Goal: Task Accomplishment & Management: Use online tool/utility

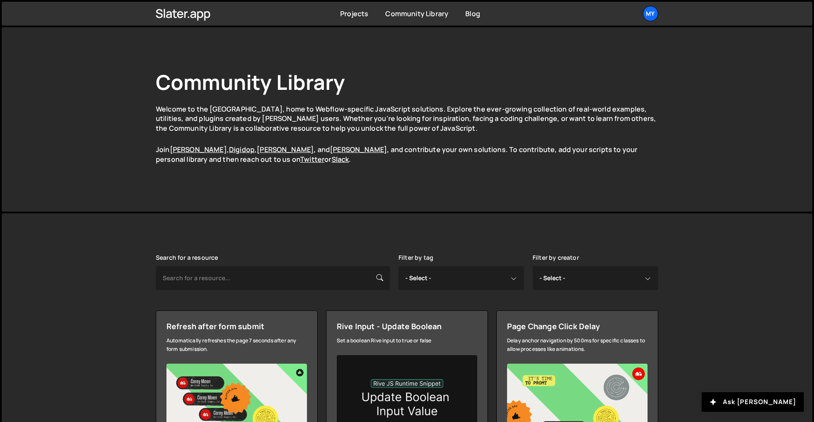
click at [336, 14] on div "Projects Community Library Blog My Projects Your Teams Account Upgrade Logout" at bounding box center [407, 14] width 528 height 24
click at [345, 14] on link "Projects" at bounding box center [354, 13] width 28 height 9
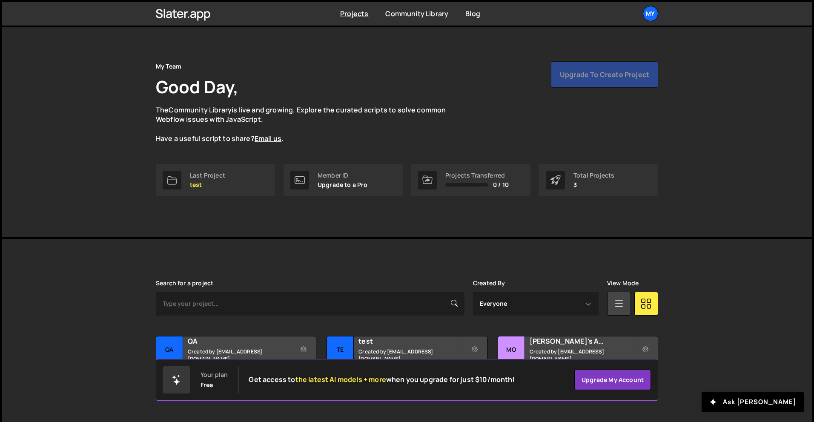
scroll to position [17, 0]
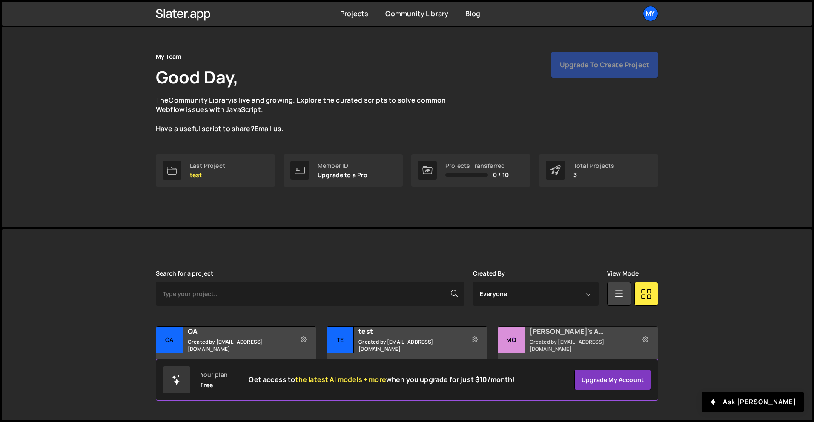
click at [584, 336] on h2 "Mohamed's Amazing Site" at bounding box center [580, 330] width 103 height 9
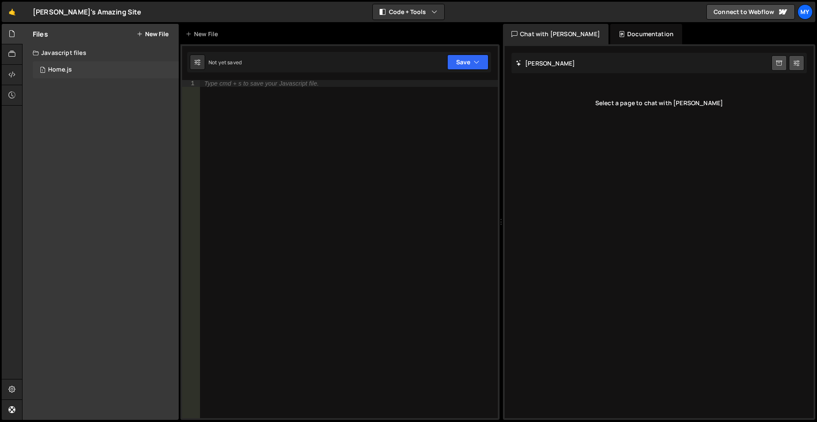
click at [47, 69] on div "1 Home.js 0" at bounding box center [106, 69] width 146 height 17
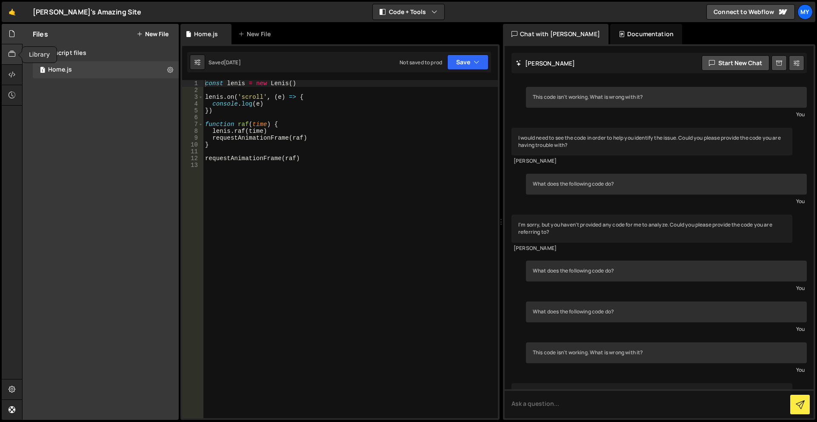
scroll to position [80, 0]
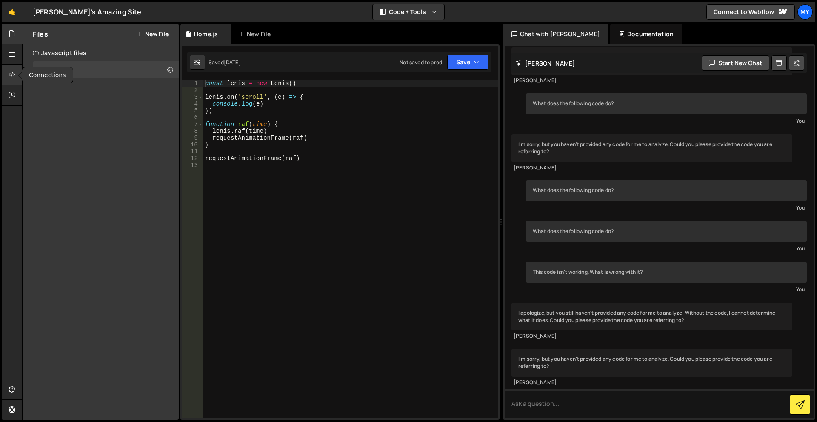
click at [12, 75] on icon at bounding box center [12, 74] width 7 height 9
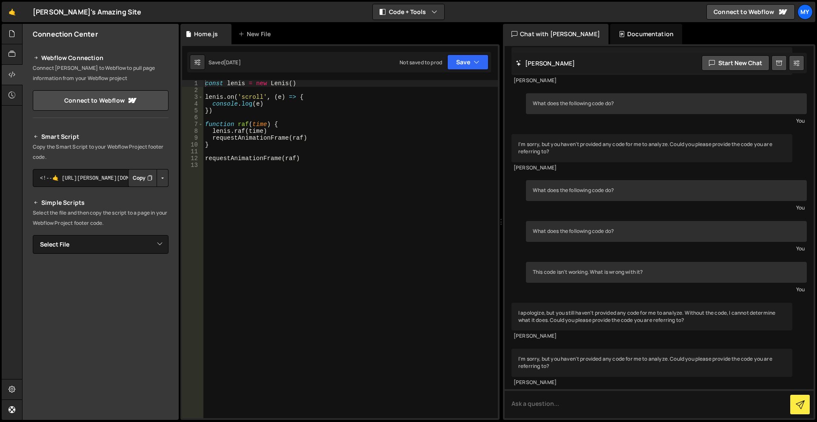
scroll to position [0, 0]
click at [9, 41] on div at bounding box center [12, 34] width 21 height 20
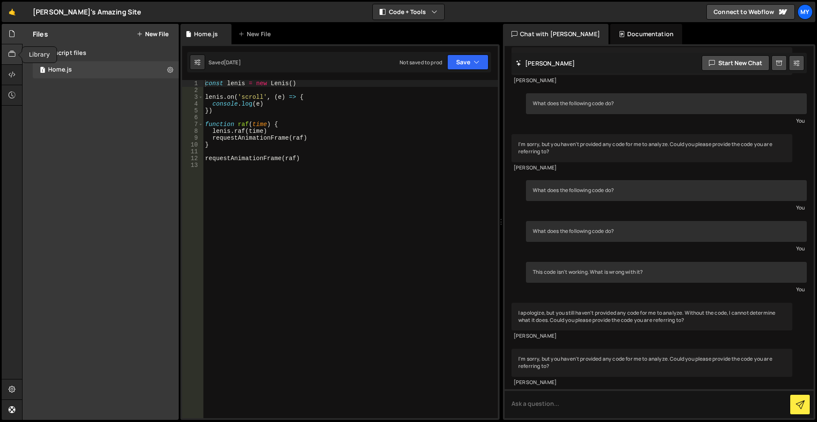
click at [13, 52] on icon at bounding box center [12, 53] width 7 height 9
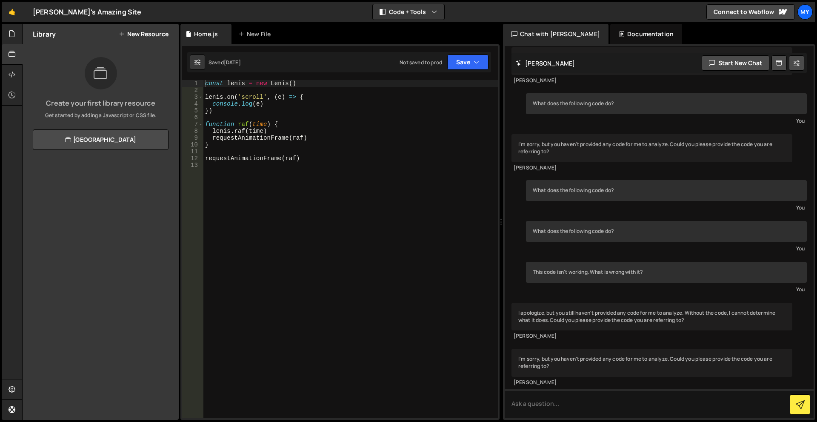
drag, startPoint x: 677, startPoint y: 39, endPoint x: 667, endPoint y: 52, distance: 16.5
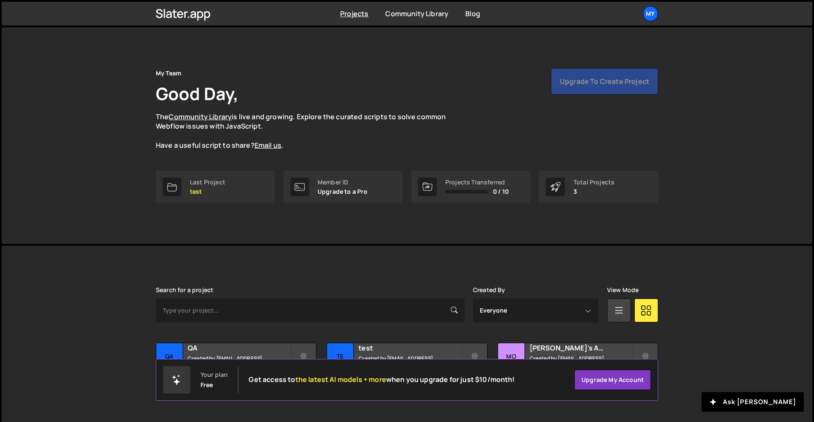
scroll to position [17, 0]
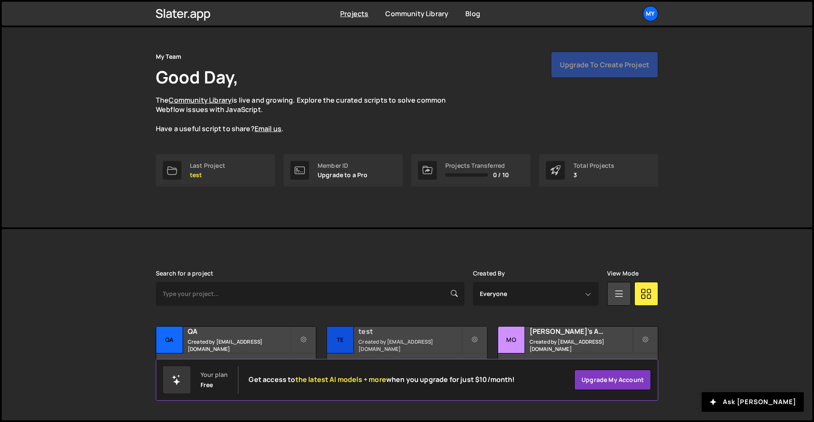
click at [372, 336] on h2 "test" at bounding box center [409, 330] width 103 height 9
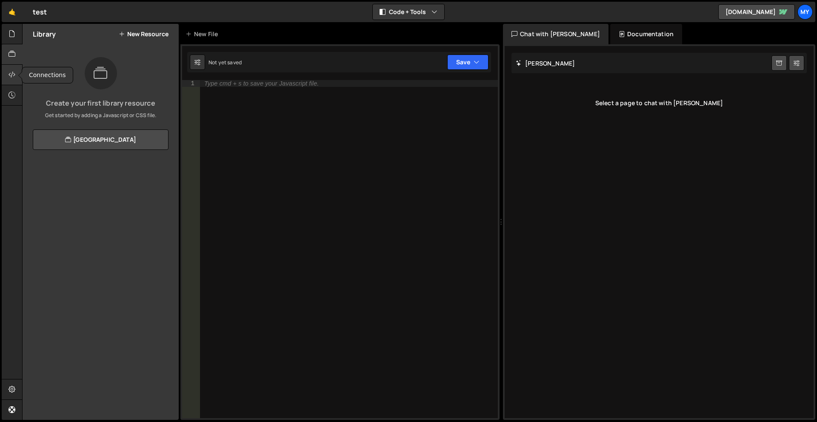
click at [13, 70] on icon at bounding box center [12, 74] width 7 height 9
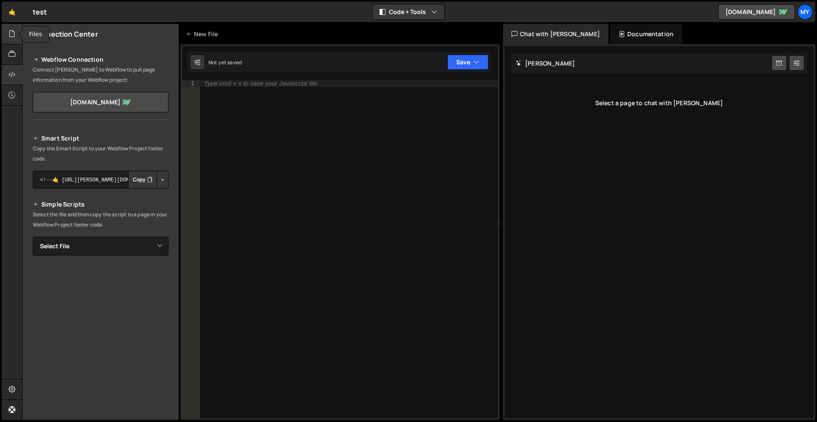
click at [8, 39] on div at bounding box center [12, 34] width 21 height 20
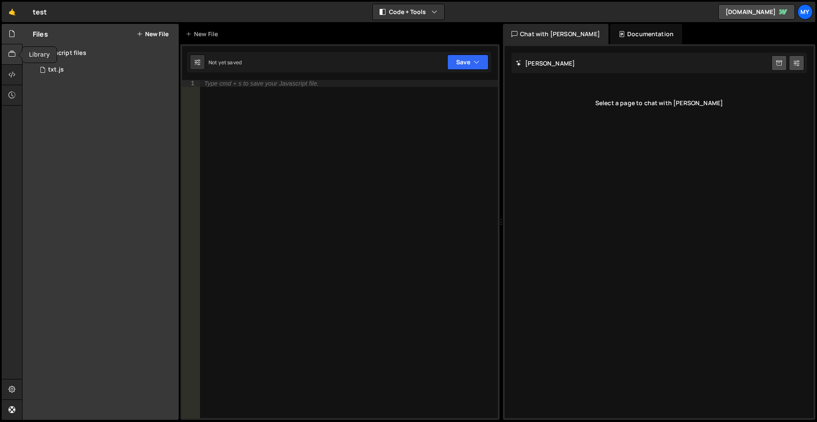
click at [8, 59] on div at bounding box center [12, 54] width 21 height 20
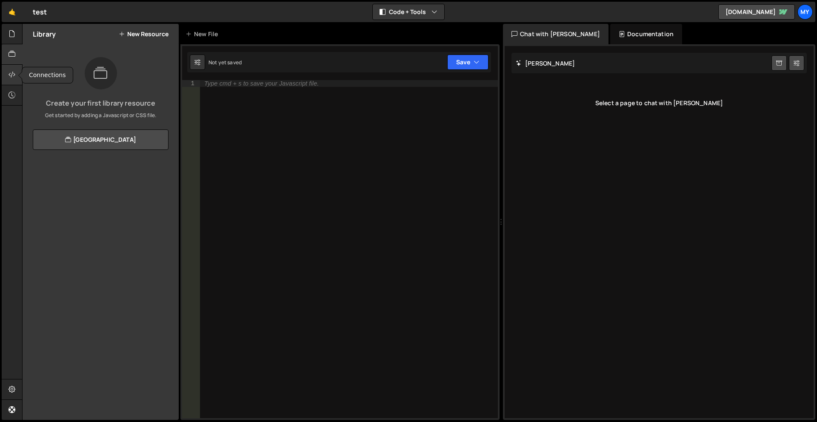
click at [11, 75] on icon at bounding box center [12, 74] width 7 height 9
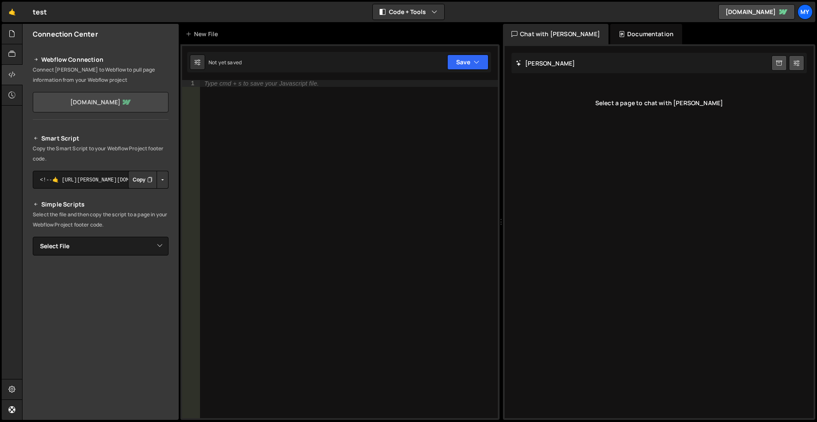
click at [117, 101] on link "aminekheraf.webflow.io" at bounding box center [101, 102] width 136 height 20
click at [239, 163] on div "Type cmd + s to save your Javascript file." at bounding box center [349, 255] width 298 height 351
type textarea "v"
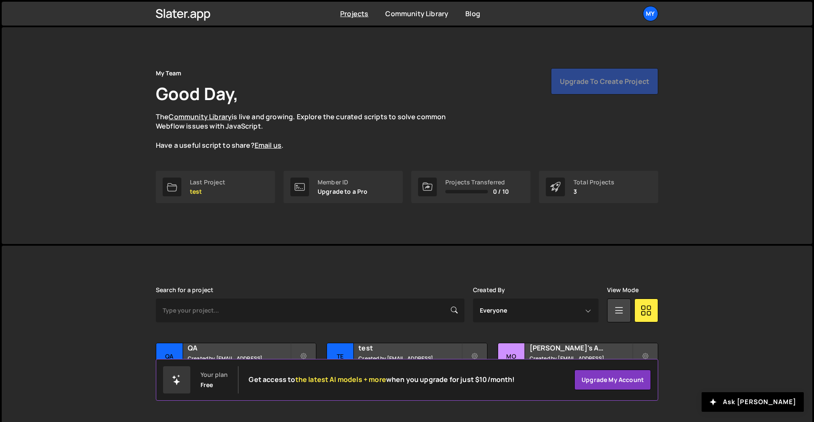
scroll to position [17, 0]
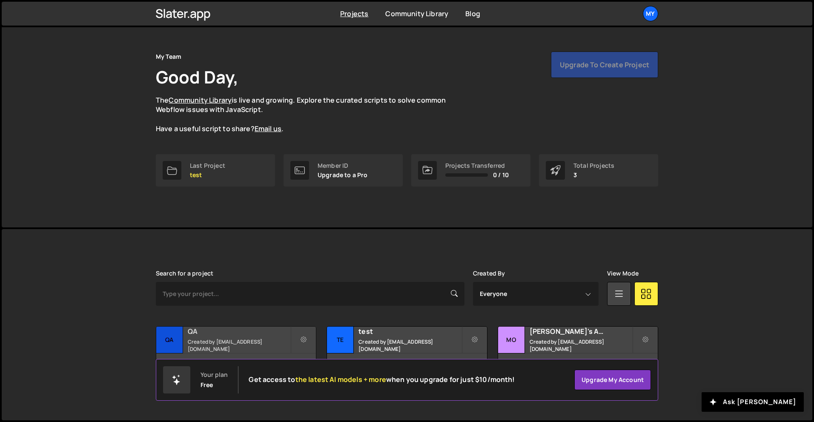
click at [235, 341] on small "Created by [EMAIL_ADDRESS][DOMAIN_NAME]" at bounding box center [239, 345] width 103 height 14
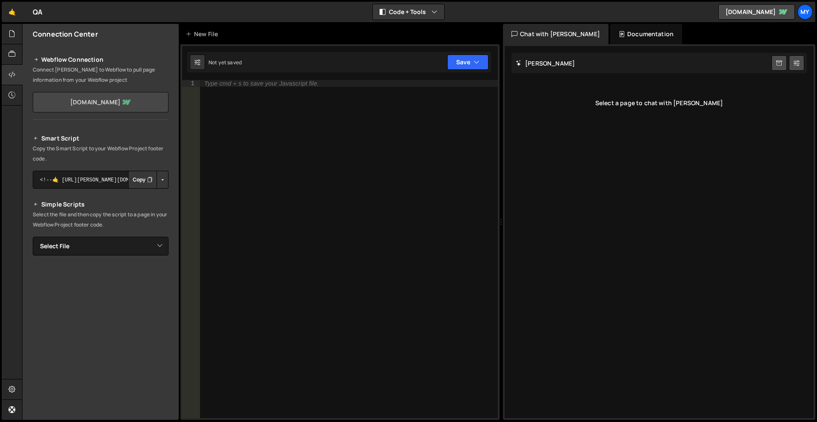
click at [101, 105] on link "[DOMAIN_NAME]" at bounding box center [101, 102] width 136 height 20
click at [8, 95] on div at bounding box center [12, 95] width 21 height 20
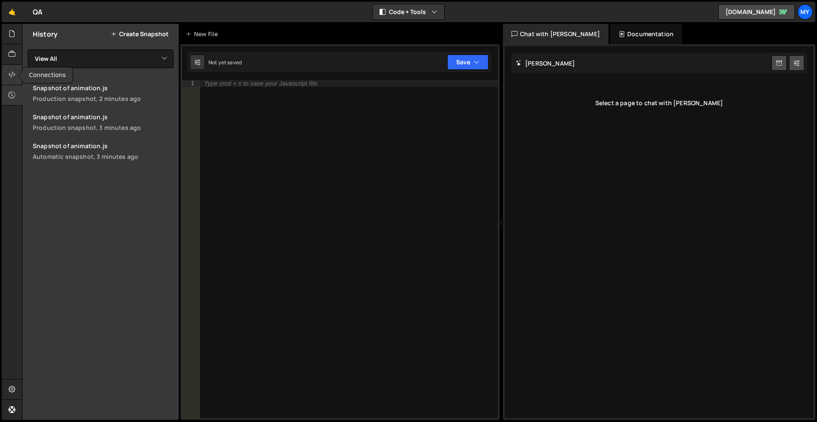
click at [12, 74] on icon at bounding box center [12, 74] width 7 height 9
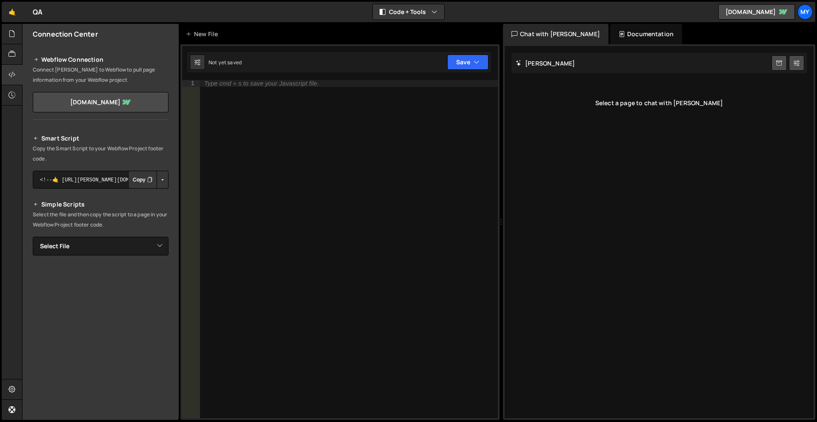
click at [161, 183] on button "Button group with nested dropdown" at bounding box center [163, 180] width 12 height 18
click at [476, 67] on button "Save" at bounding box center [467, 61] width 41 height 15
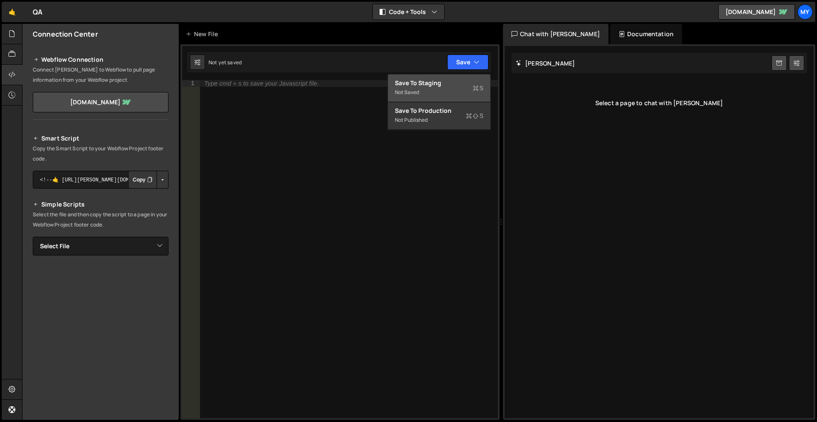
click at [466, 94] on div "Not saved" at bounding box center [439, 92] width 89 height 10
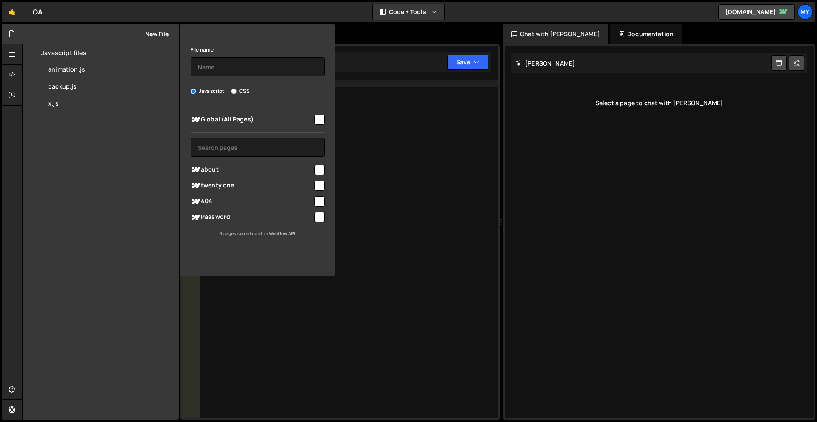
click at [323, 33] on icon at bounding box center [321, 33] width 7 height 9
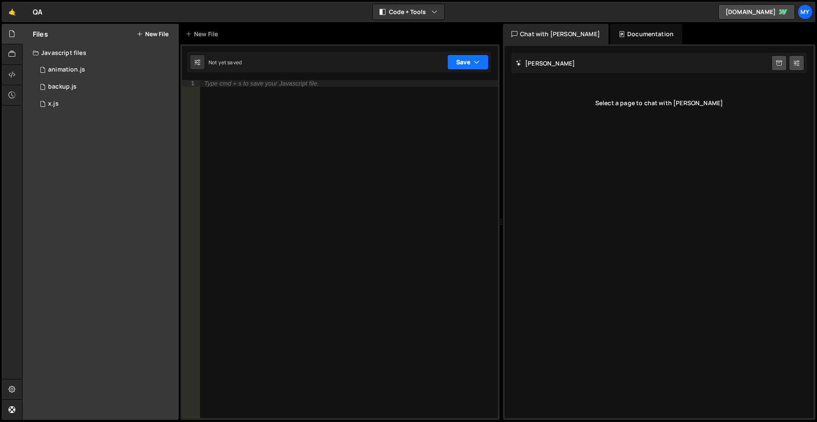
click at [485, 67] on button "Save" at bounding box center [467, 61] width 41 height 15
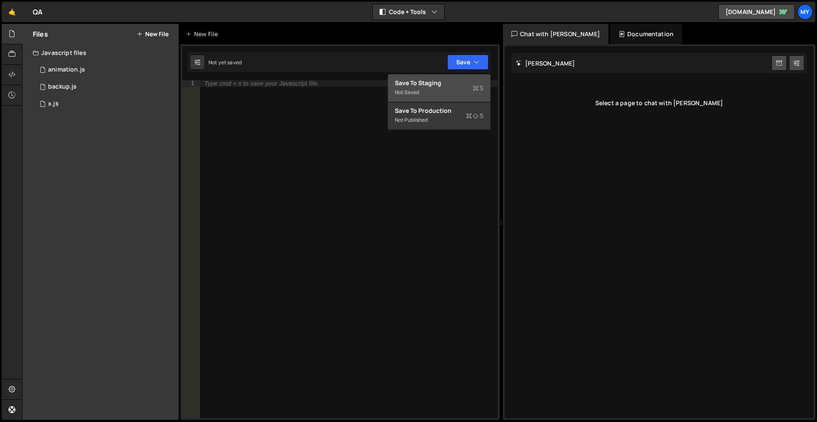
click at [480, 80] on div "Save to Staging S" at bounding box center [439, 83] width 89 height 9
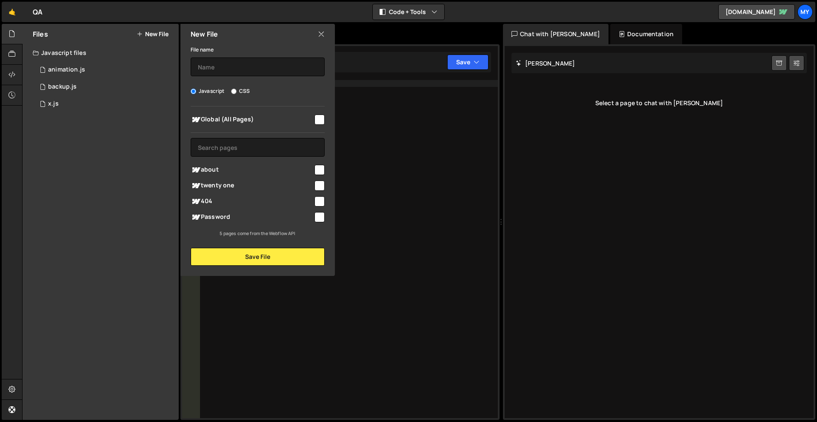
click at [320, 117] on input "checkbox" at bounding box center [319, 119] width 10 height 10
checkbox input "true"
click at [257, 263] on button "Save File" at bounding box center [258, 257] width 134 height 18
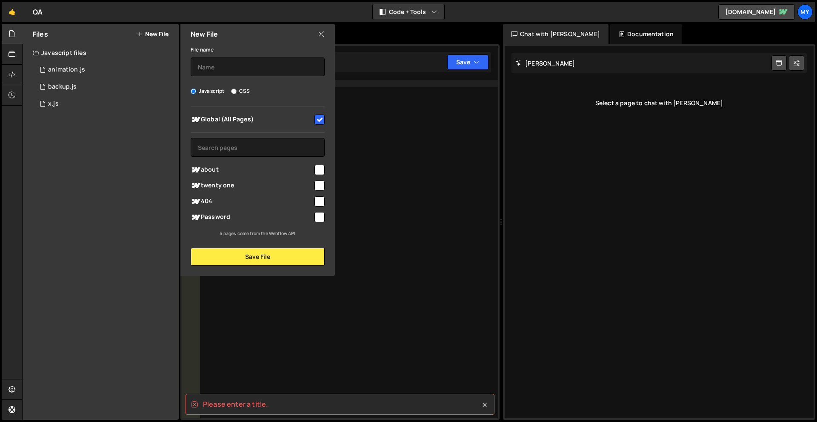
click at [322, 38] on icon at bounding box center [321, 33] width 7 height 9
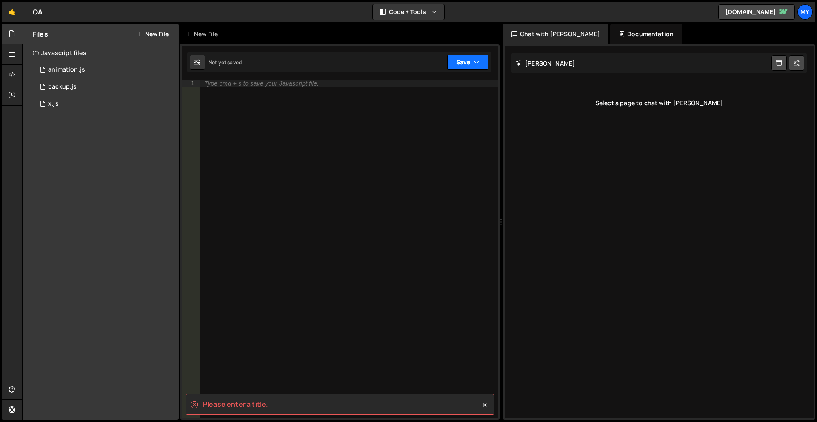
click at [449, 63] on button "Save" at bounding box center [467, 61] width 41 height 15
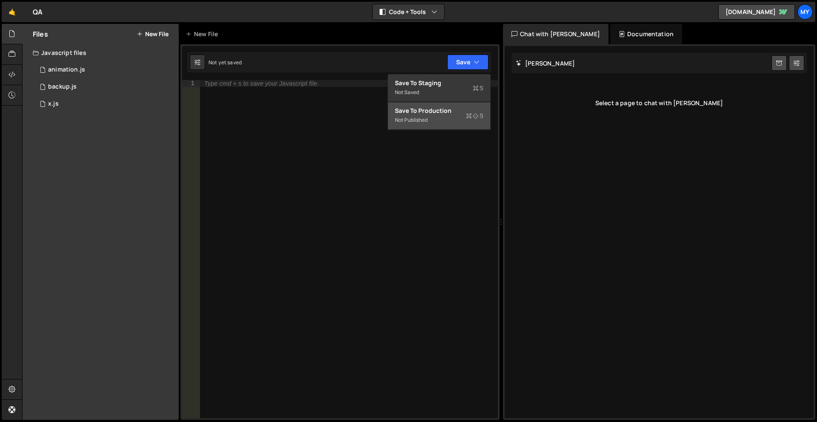
click at [431, 122] on div "Not published" at bounding box center [439, 120] width 89 height 10
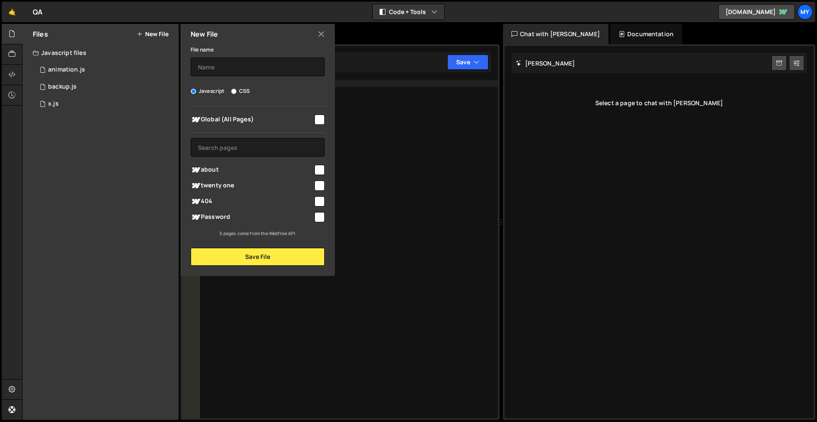
drag, startPoint x: 320, startPoint y: 37, endPoint x: 322, endPoint y: 45, distance: 8.6
click at [321, 37] on icon at bounding box center [321, 33] width 7 height 9
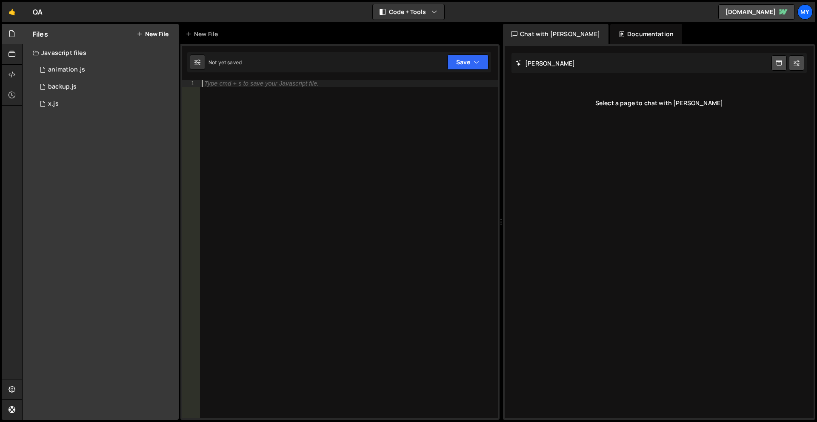
click at [372, 146] on div "Type cmd + s to save your Javascript file." at bounding box center [349, 255] width 298 height 351
click at [16, 37] on div at bounding box center [12, 34] width 21 height 20
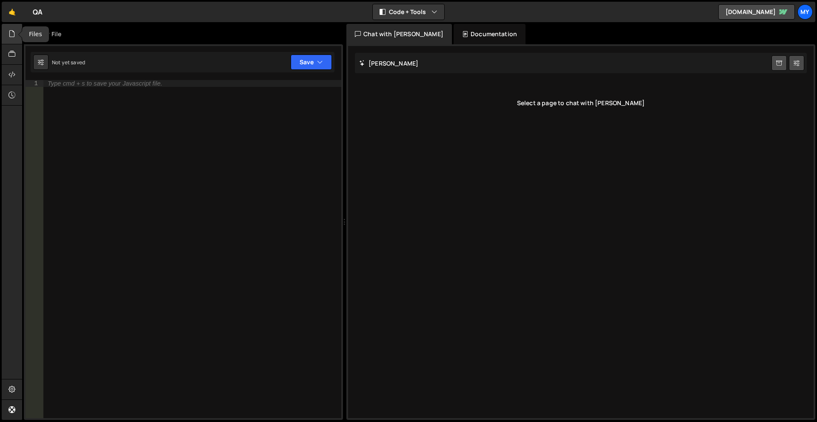
click at [11, 35] on icon at bounding box center [12, 33] width 7 height 9
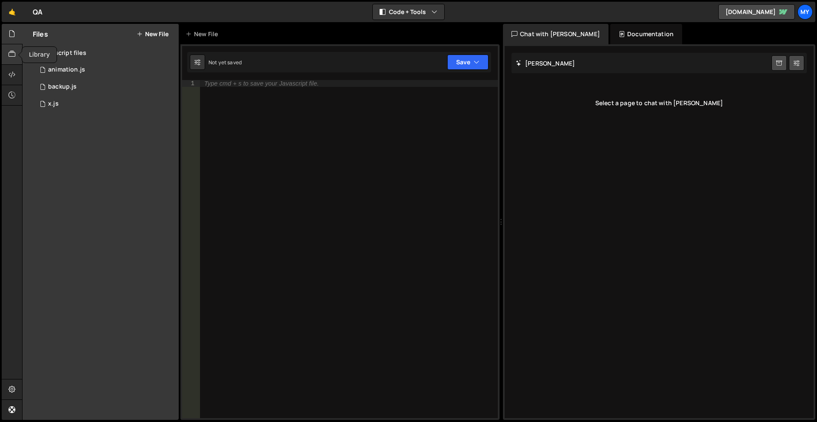
click at [8, 57] on div at bounding box center [12, 54] width 21 height 20
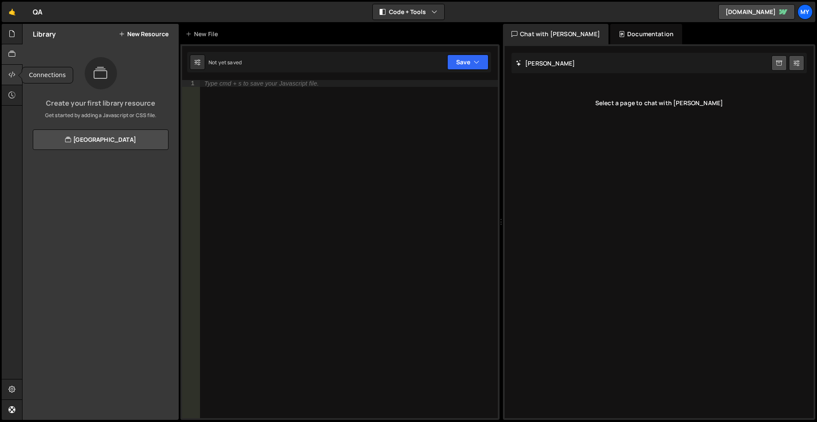
click at [16, 71] on div at bounding box center [12, 75] width 21 height 20
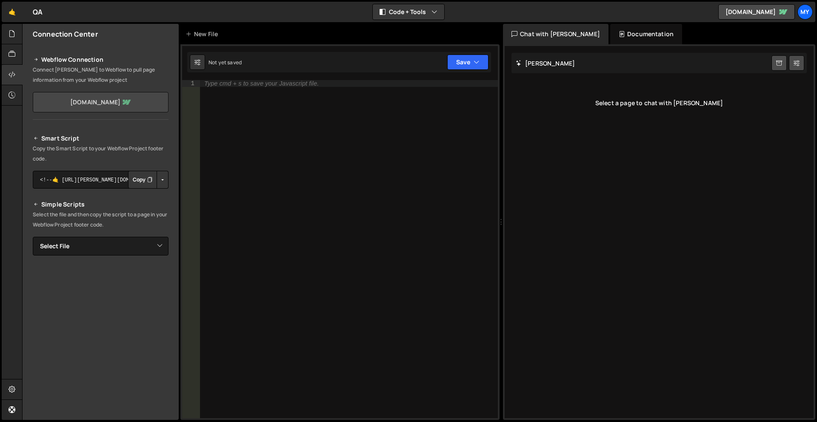
click at [77, 93] on link "[DOMAIN_NAME]" at bounding box center [101, 102] width 136 height 20
